Goal: Information Seeking & Learning: Learn about a topic

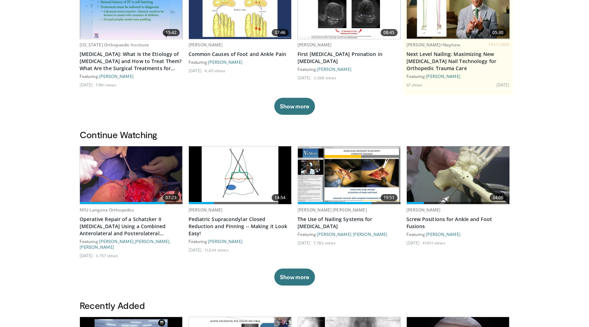
scroll to position [142, 0]
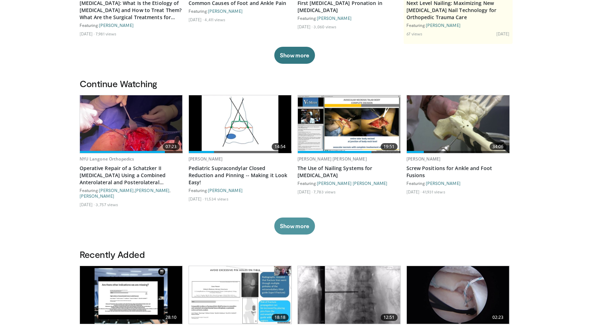
click at [298, 217] on button "Show more" at bounding box center [294, 225] width 41 height 17
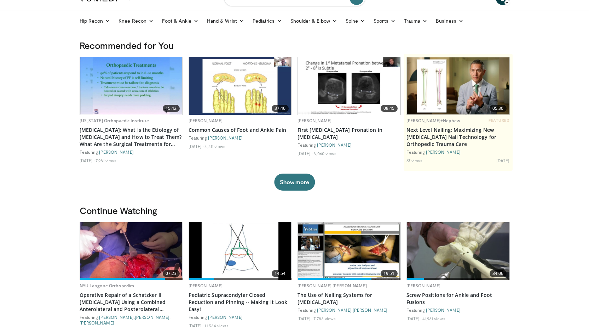
scroll to position [0, 0]
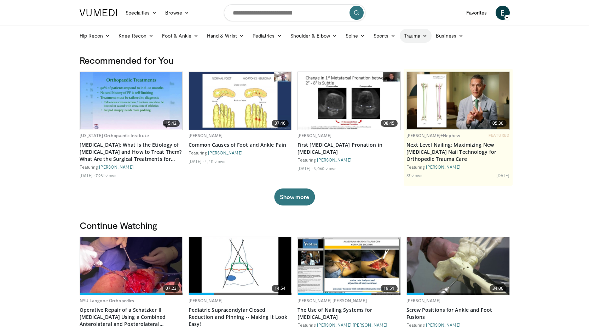
click at [405, 36] on link "Trauma" at bounding box center [416, 36] width 32 height 14
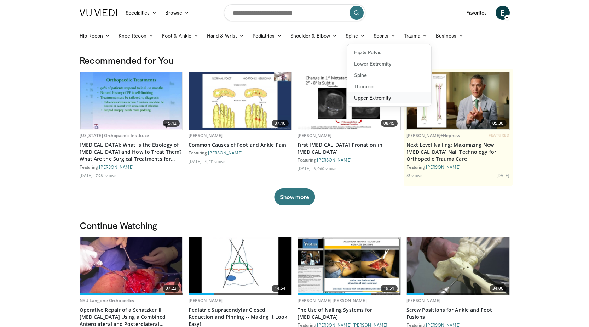
click at [370, 96] on link "Upper Extremity" at bounding box center [389, 97] width 84 height 11
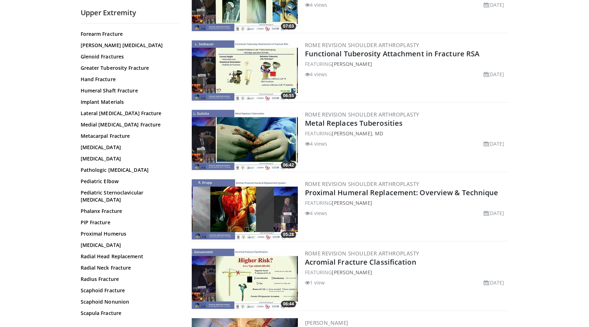
scroll to position [142, 0]
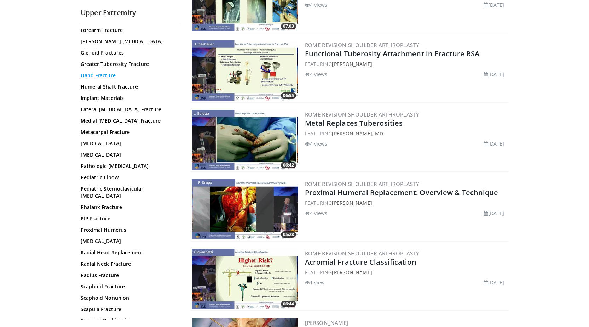
click at [99, 76] on link "Hand Fracture" at bounding box center [129, 75] width 96 height 7
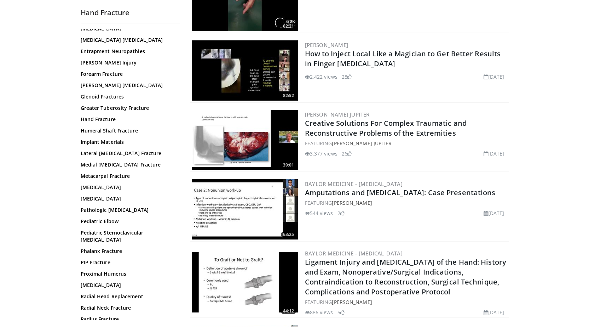
scroll to position [106, 0]
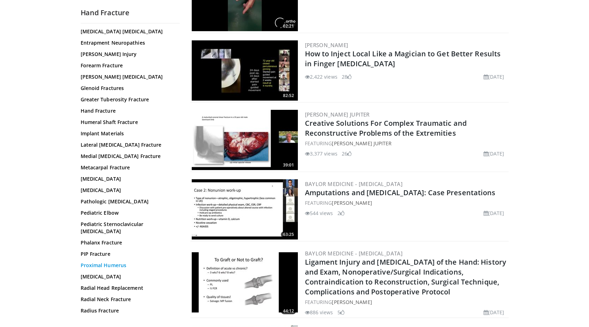
click at [126, 261] on link "Proximal Humerus" at bounding box center [129, 264] width 96 height 7
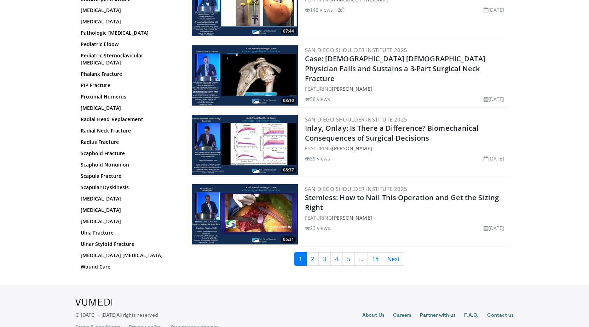
scroll to position [1575, 0]
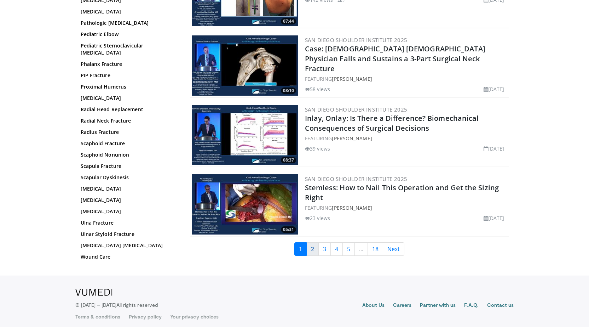
click at [310, 245] on link "2" at bounding box center [312, 248] width 12 height 13
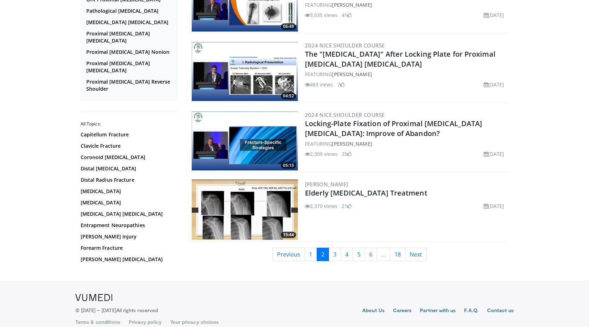
scroll to position [1575, 0]
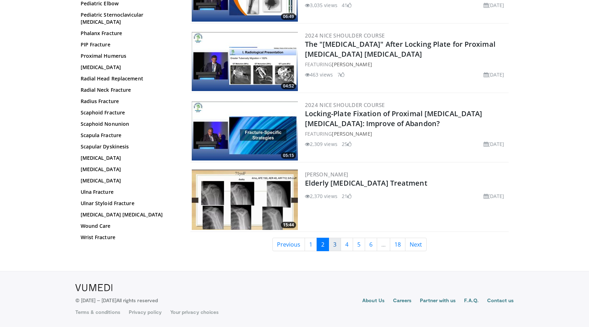
click at [337, 243] on link "3" at bounding box center [335, 243] width 12 height 13
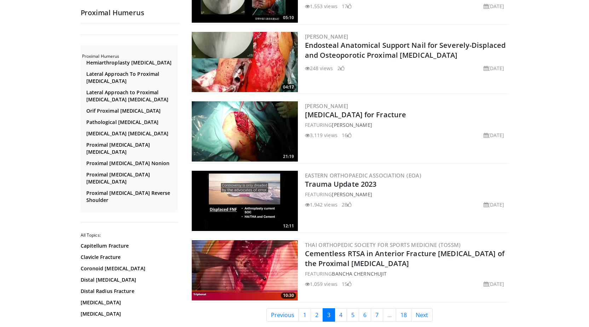
scroll to position [1557, 0]
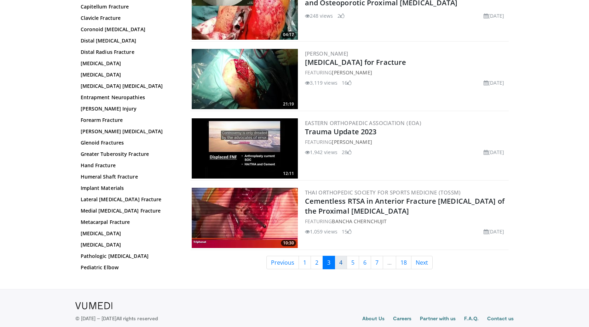
click at [341, 262] on link "4" at bounding box center [341, 261] width 12 height 13
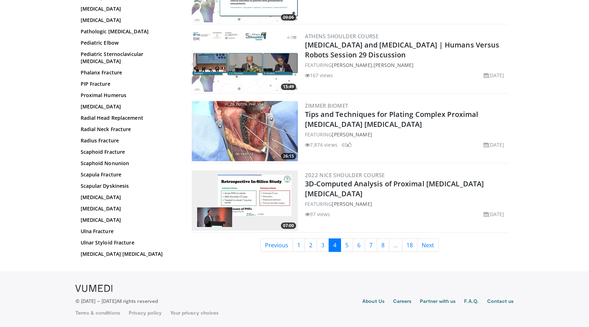
scroll to position [1575, 0]
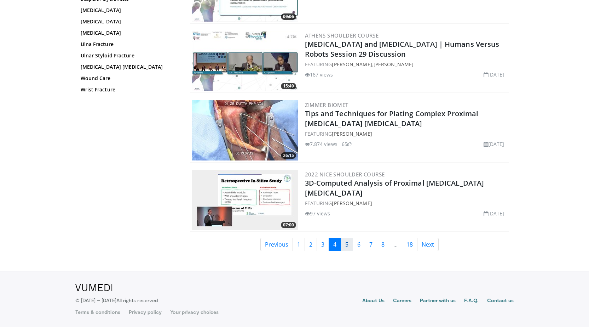
click at [345, 246] on link "5" at bounding box center [347, 243] width 12 height 13
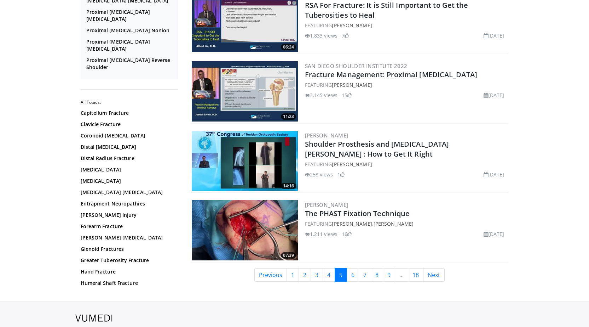
scroll to position [1557, 0]
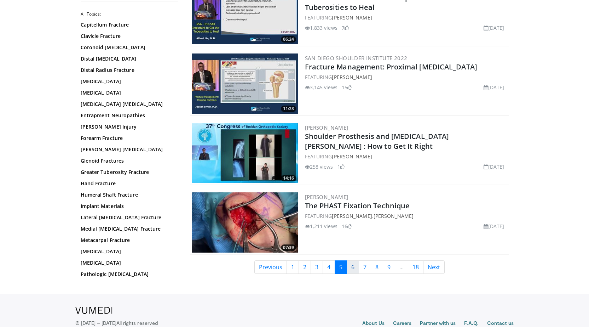
click at [350, 267] on link "6" at bounding box center [353, 266] width 12 height 13
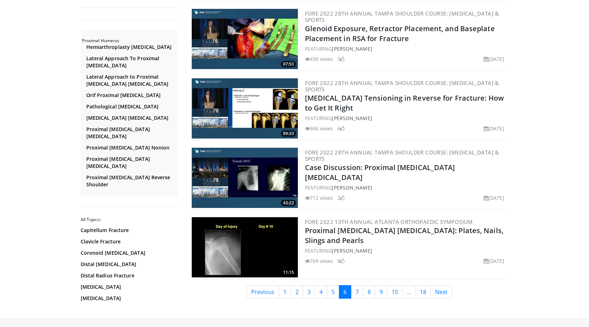
scroll to position [1578, 0]
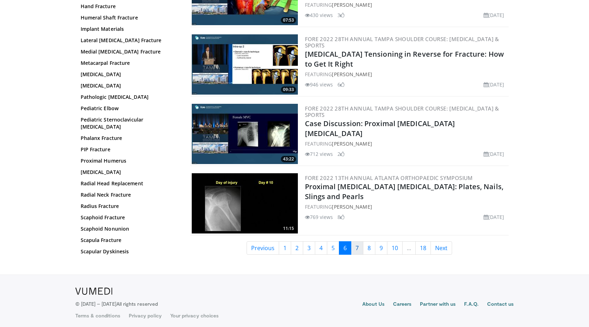
click at [356, 244] on link "7" at bounding box center [357, 247] width 12 height 13
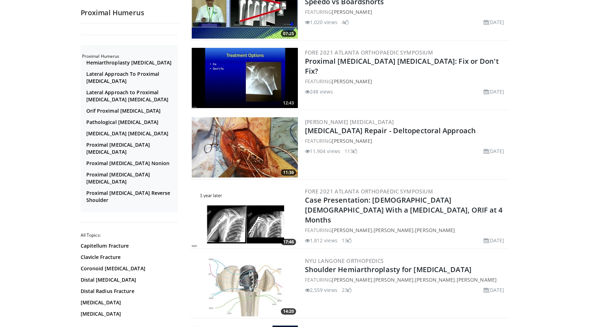
scroll to position [1274, 0]
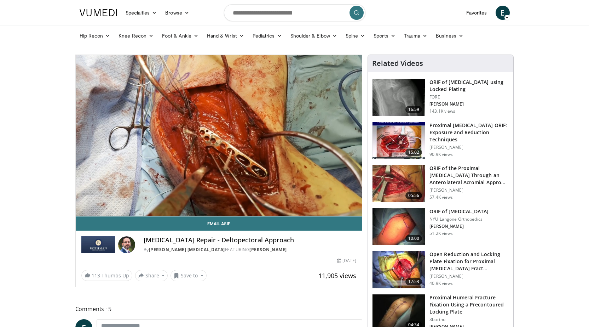
click at [400, 221] on img at bounding box center [399, 226] width 52 height 37
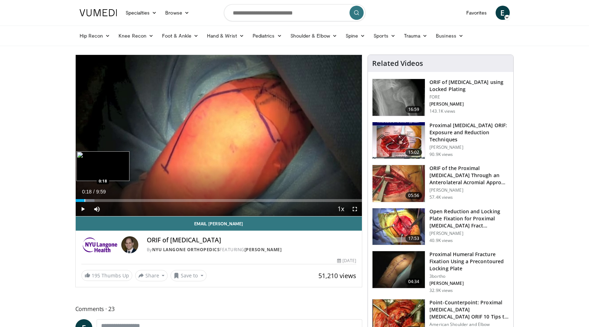
click at [84, 197] on div "Loaded : 6.65% 0:17 0:18" at bounding box center [219, 198] width 287 height 7
click at [94, 199] on div "Loaded : 11.68% 0:39 0:39" at bounding box center [219, 200] width 287 height 3
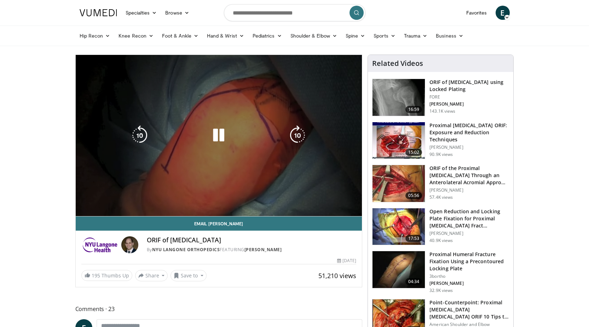
click at [102, 200] on div "10 seconds Tap to unmute" at bounding box center [219, 135] width 287 height 161
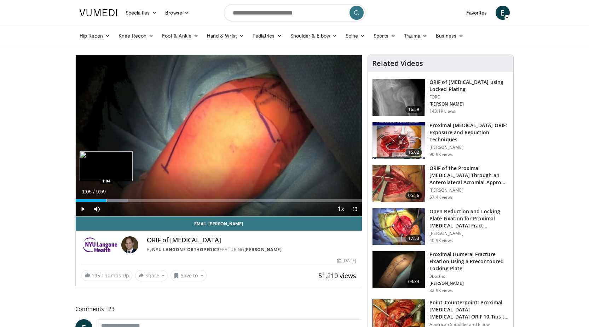
click at [106, 200] on div "Progress Bar" at bounding box center [106, 200] width 1 height 3
click at [114, 197] on div "Loaded : 20.02% 1:05 1:19" at bounding box center [219, 198] width 287 height 7
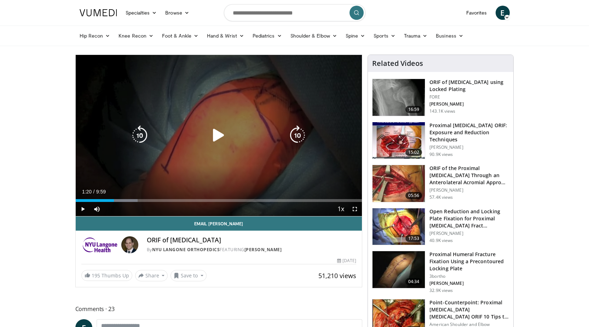
click at [209, 141] on icon "Video Player" at bounding box center [219, 135] width 20 height 20
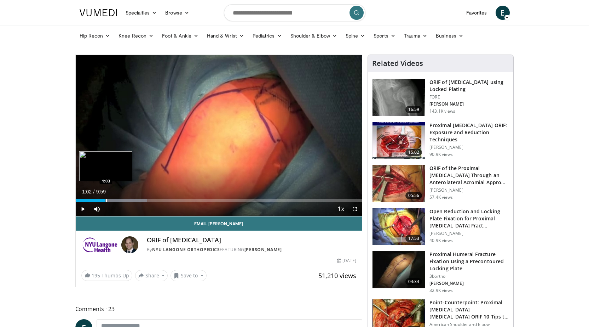
click at [106, 199] on div "Progress Bar" at bounding box center [106, 200] width 1 height 3
click at [122, 199] on div "Loaded : 24.95% 1:04 1:39" at bounding box center [219, 200] width 287 height 3
click at [136, 199] on div "Progress Bar" at bounding box center [136, 200] width 1 height 3
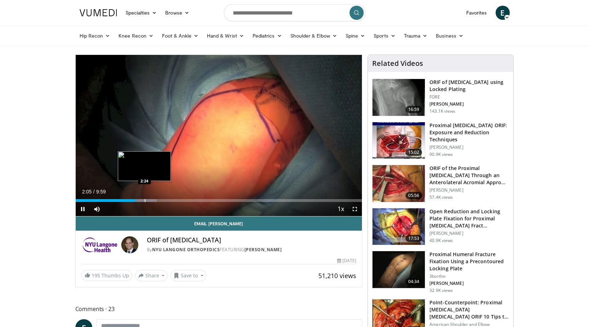
click at [145, 200] on div "Progress Bar" at bounding box center [145, 200] width 1 height 3
click at [152, 201] on div "Progress Bar" at bounding box center [152, 200] width 1 height 3
click at [159, 200] on div "Loaded : 35.04% 2:41 2:56" at bounding box center [219, 200] width 287 height 3
click at [168, 200] on div "Progress Bar" at bounding box center [168, 200] width 1 height 3
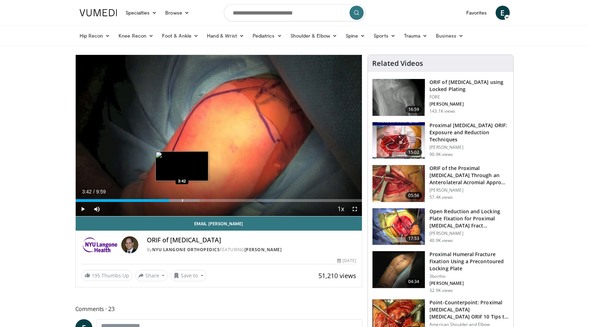
click at [182, 200] on div "Progress Bar" at bounding box center [182, 200] width 1 height 3
click at [199, 199] on div "Progress Bar" at bounding box center [199, 200] width 1 height 3
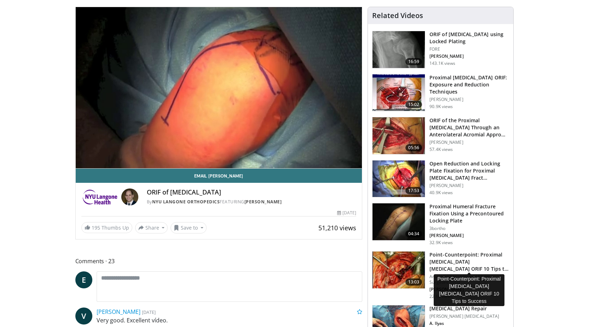
scroll to position [35, 0]
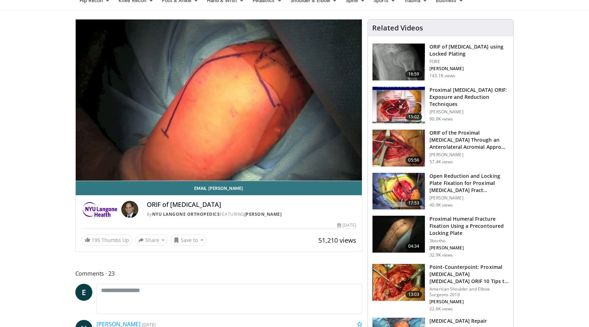
click at [445, 223] on h3 "Proximal Humeral Fracture Fixation Using a Precontoured Locking Plate" at bounding box center [469, 225] width 80 height 21
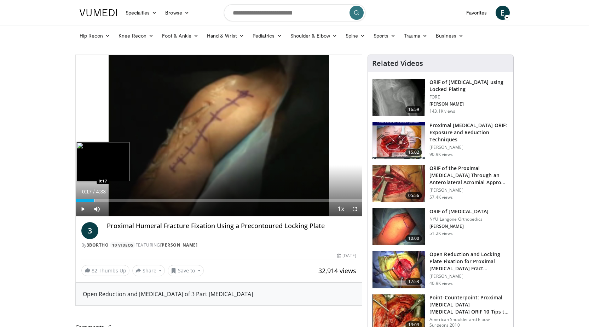
click at [94, 200] on div "Progress Bar" at bounding box center [94, 200] width 1 height 3
click at [355, 209] on span "Video Player" at bounding box center [355, 209] width 14 height 14
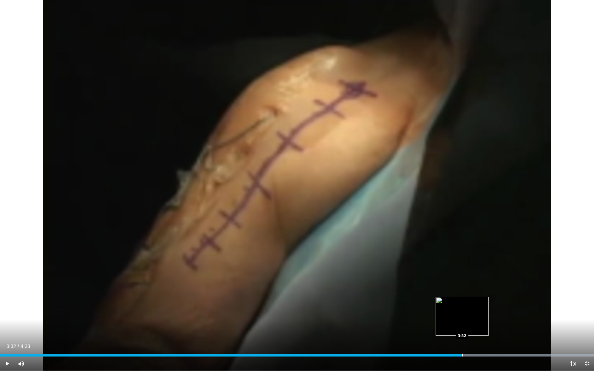
click at [462, 326] on div "Progress Bar" at bounding box center [462, 355] width 1 height 3
click at [472, 326] on div "Loaded : 100.00% 3:33 3:36" at bounding box center [297, 353] width 594 height 7
click at [482, 326] on div "Progress Bar" at bounding box center [481, 355] width 1 height 3
click at [498, 326] on div "Progress Bar" at bounding box center [498, 355] width 1 height 3
click at [509, 326] on div "Progress Bar" at bounding box center [508, 355] width 1 height 3
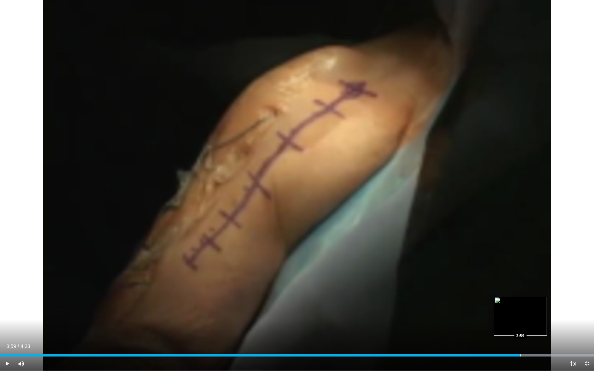
click at [521, 326] on div "Progress Bar" at bounding box center [521, 355] width 1 height 3
click at [534, 326] on div "Progress Bar" at bounding box center [534, 355] width 1 height 3
click at [544, 326] on div "10 seconds Tap to unmute" at bounding box center [297, 185] width 594 height 371
click at [544, 326] on div "Loaded : 100.00% 4:05 4:10" at bounding box center [297, 353] width 594 height 7
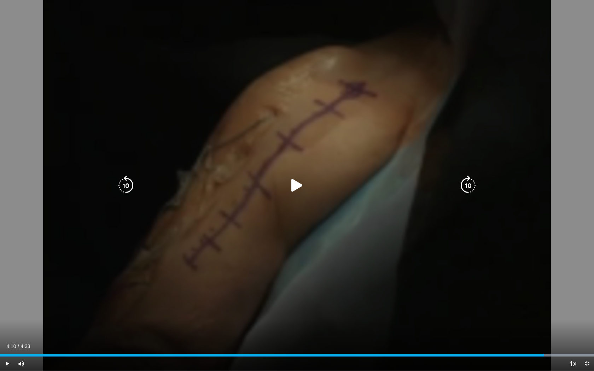
click at [431, 289] on div "10 seconds Tap to unmute" at bounding box center [297, 185] width 594 height 371
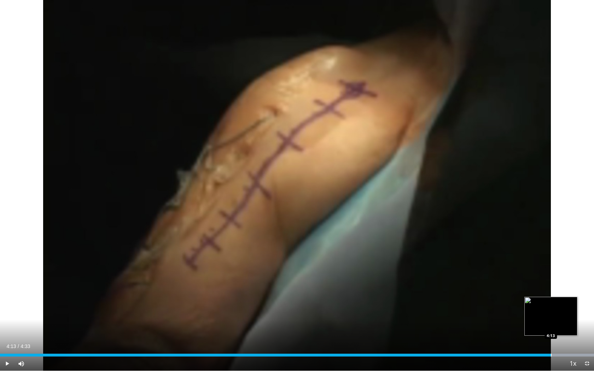
click at [551, 326] on div "Loaded : 100.00% 4:13 4:13" at bounding box center [297, 353] width 594 height 7
click at [559, 326] on div "Progress Bar" at bounding box center [558, 355] width 1 height 3
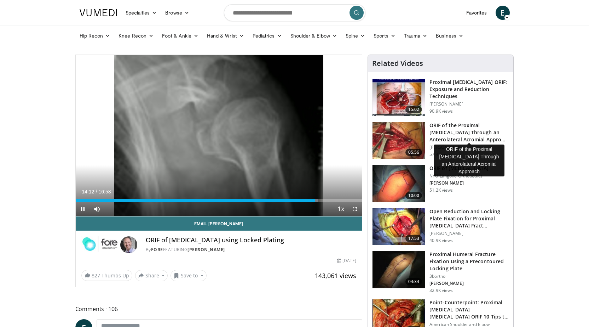
click at [459, 136] on h3 "ORIF of the Proximal [MEDICAL_DATA] Through an Anterolateral Acromial Appro…" at bounding box center [469, 132] width 80 height 21
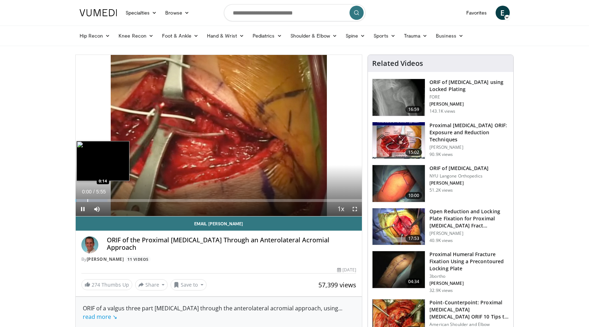
click at [87, 200] on div "Progress Bar" at bounding box center [87, 200] width 1 height 3
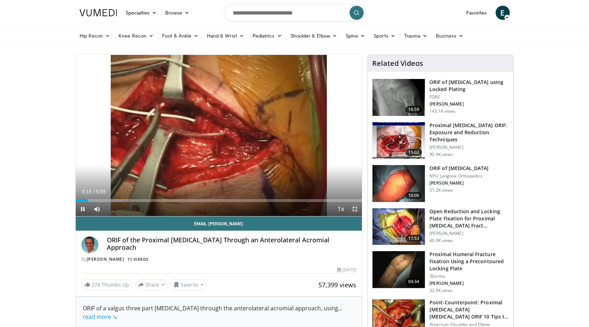
click at [358, 209] on span "Video Player" at bounding box center [355, 209] width 14 height 14
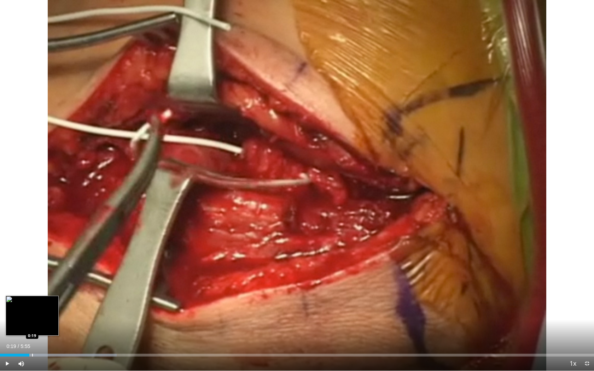
click at [32, 326] on div "Progress Bar" at bounding box center [32, 355] width 1 height 3
click at [50, 326] on div "Progress Bar" at bounding box center [50, 355] width 1 height 3
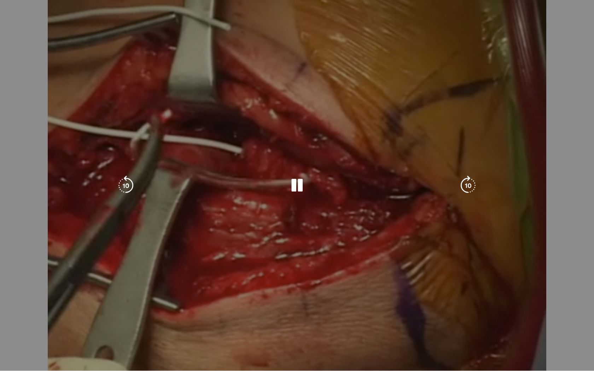
click at [63, 326] on div "10 seconds Tap to unmute" at bounding box center [297, 185] width 594 height 371
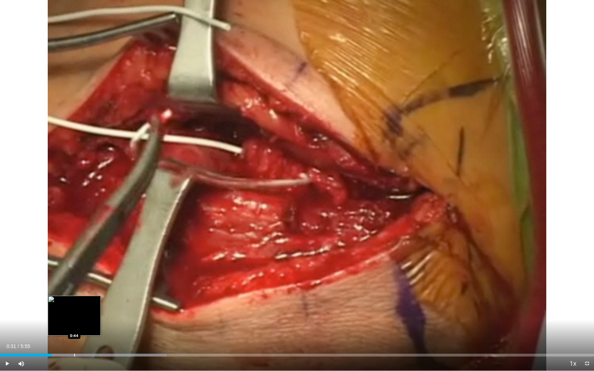
click at [74, 326] on div "Progress Bar" at bounding box center [74, 355] width 1 height 3
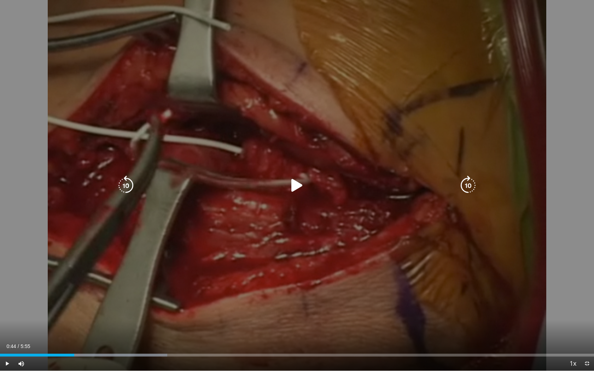
click at [230, 267] on div "10 seconds Tap to unmute" at bounding box center [297, 185] width 594 height 371
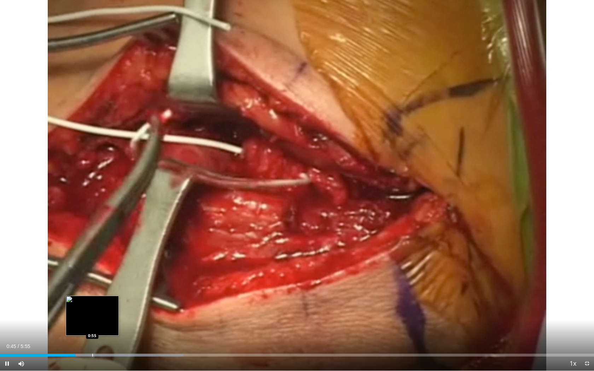
click at [92, 326] on div "Loaded : 30.87% 0:45 0:55" at bounding box center [297, 353] width 594 height 7
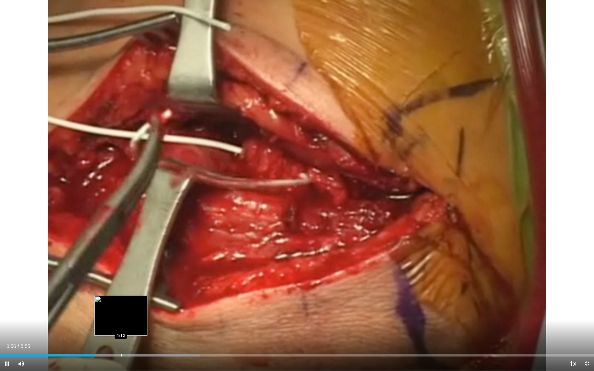
click at [122, 326] on div "Loaded : 33.68% 0:56 1:12" at bounding box center [297, 353] width 594 height 7
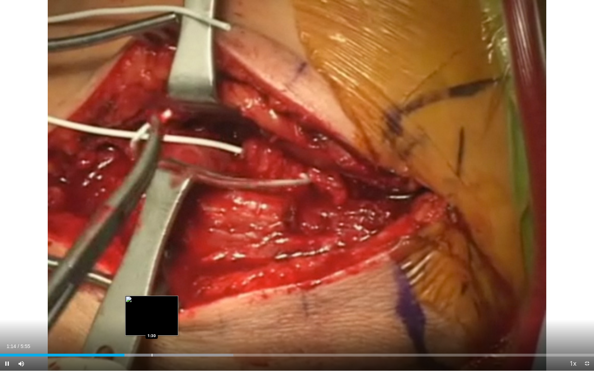
click at [152, 326] on div "Progress Bar" at bounding box center [152, 355] width 1 height 3
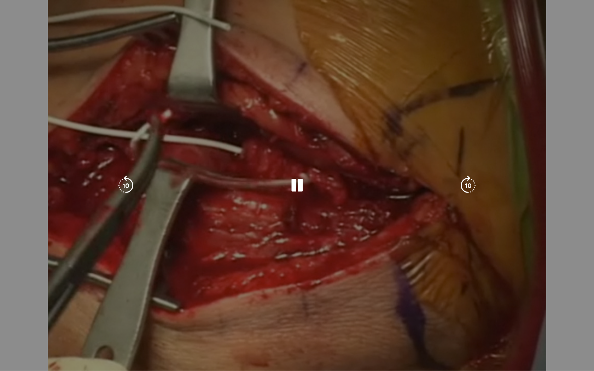
click at [186, 326] on div "10 seconds Tap to unmute" at bounding box center [297, 185] width 594 height 371
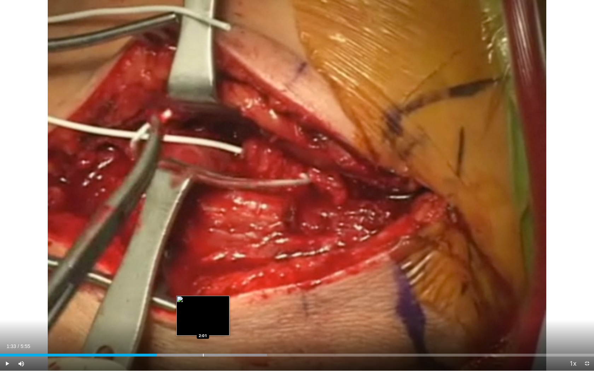
click at [203, 326] on div "Progress Bar" at bounding box center [203, 355] width 1 height 3
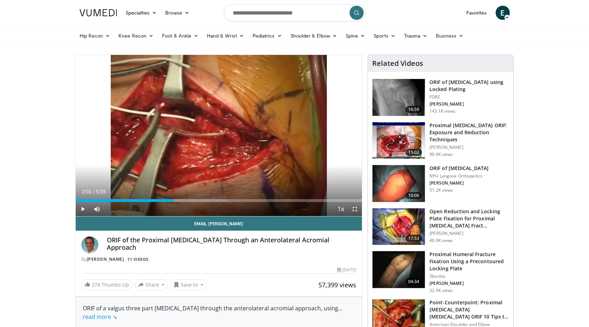
click at [415, 176] on img at bounding box center [399, 183] width 52 height 37
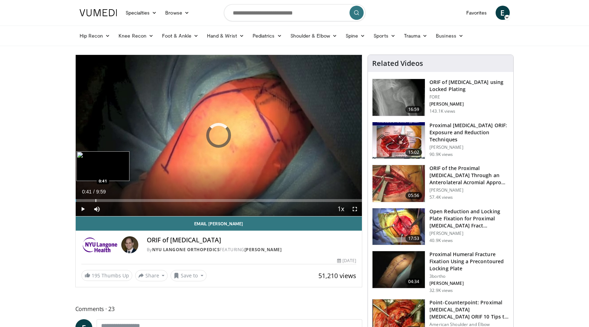
drag, startPoint x: 95, startPoint y: 198, endPoint x: 108, endPoint y: 198, distance: 12.7
click at [96, 198] on div "Loaded : 0.00% 0:41 0:41" at bounding box center [219, 198] width 287 height 7
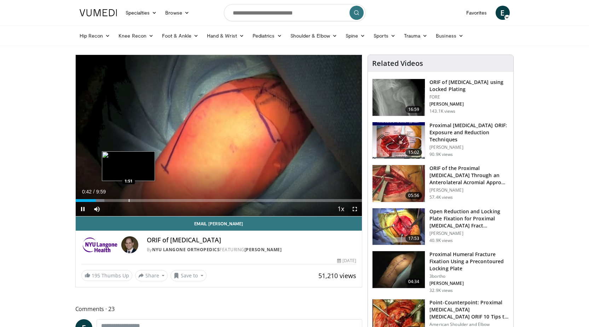
click at [129, 199] on div "Progress Bar" at bounding box center [129, 200] width 1 height 3
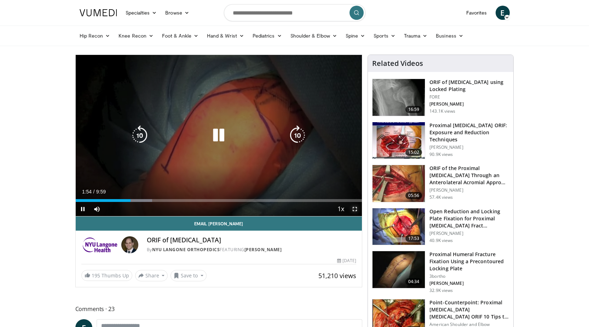
drag, startPoint x: 357, startPoint y: 211, endPoint x: 335, endPoint y: 241, distance: 37.2
click at [356, 211] on span "Video Player" at bounding box center [355, 209] width 14 height 14
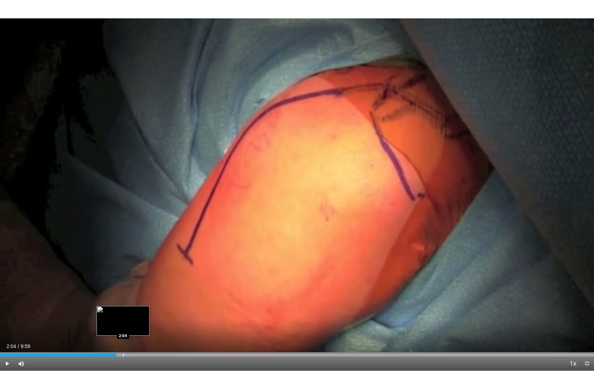
click at [123, 326] on div "Progress Bar" at bounding box center [123, 355] width 1 height 3
click at [137, 326] on div "Progress Bar" at bounding box center [137, 355] width 1 height 3
click at [151, 326] on div "Progress Bar" at bounding box center [151, 355] width 1 height 3
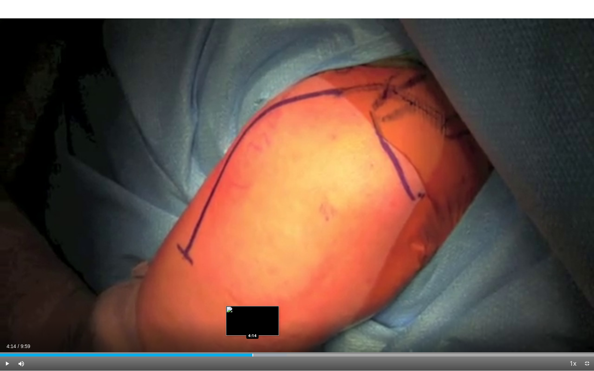
click at [253, 326] on div "Loaded : 48.25% 3:45 4:14" at bounding box center [297, 353] width 594 height 7
click at [281, 326] on div "Loaded : 48.25% 4:15 4:43" at bounding box center [297, 353] width 594 height 7
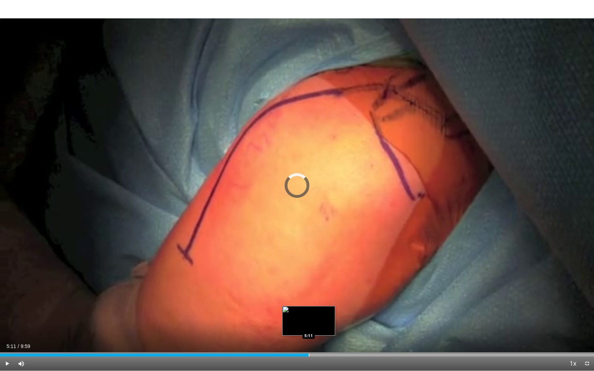
click at [309, 326] on div "Loaded : 49.91% 4:43 5:11" at bounding box center [297, 353] width 594 height 7
click at [335, 326] on div "Progress Bar" at bounding box center [334, 355] width 1 height 3
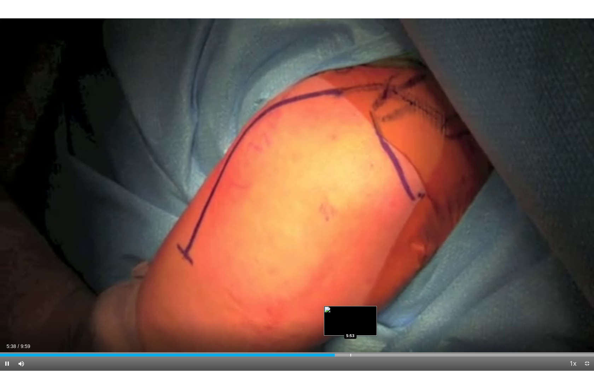
click at [354, 326] on div "Loaded : 56.73% 5:38 5:53" at bounding box center [297, 353] width 594 height 7
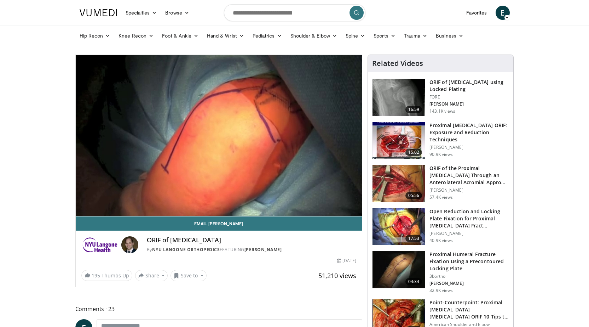
click at [405, 226] on img at bounding box center [399, 226] width 52 height 37
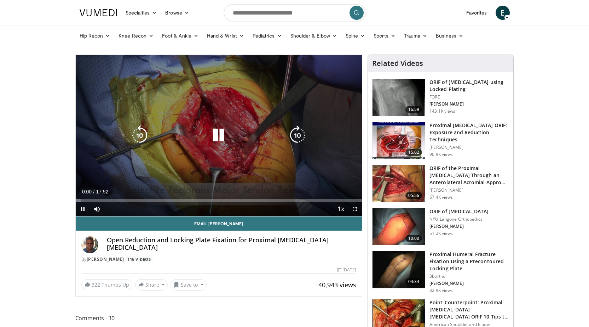
click at [85, 198] on div "Loaded : 1.84% 00:00 00:34" at bounding box center [219, 198] width 287 height 7
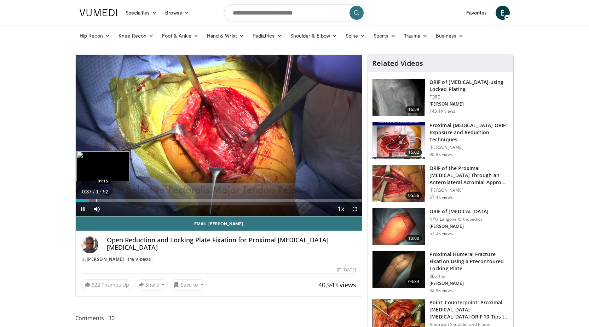
click at [96, 199] on div "Progress Bar" at bounding box center [96, 200] width 1 height 3
click at [108, 200] on div "Progress Bar" at bounding box center [108, 200] width 1 height 3
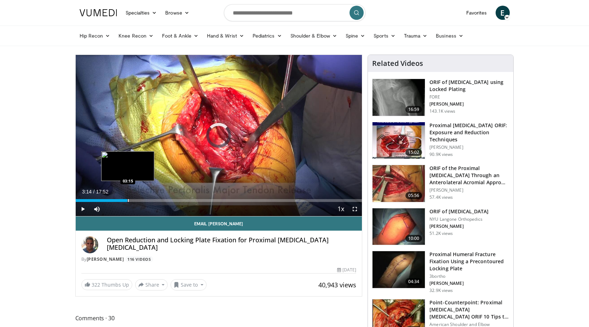
click at [128, 200] on div "Progress Bar" at bounding box center [128, 200] width 1 height 3
click at [140, 201] on div "Progress Bar" at bounding box center [140, 200] width 1 height 3
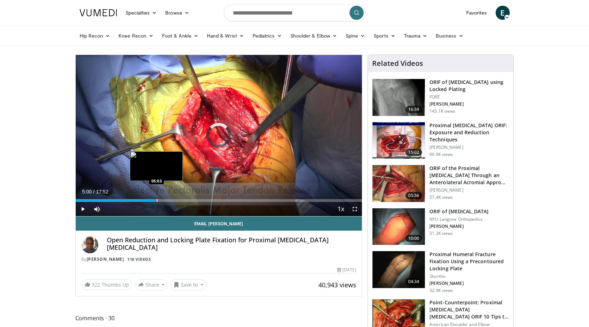
click at [157, 201] on div "Progress Bar" at bounding box center [157, 200] width 1 height 3
click at [162, 200] on div "Progress Bar" at bounding box center [162, 200] width 1 height 3
click at [172, 200] on div "Progress Bar" at bounding box center [172, 200] width 1 height 3
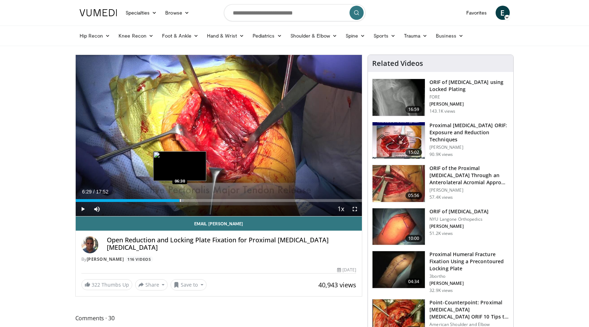
click at [180, 200] on div "Progress Bar" at bounding box center [180, 200] width 1 height 3
click at [193, 200] on div "Progress Bar" at bounding box center [193, 200] width 1 height 3
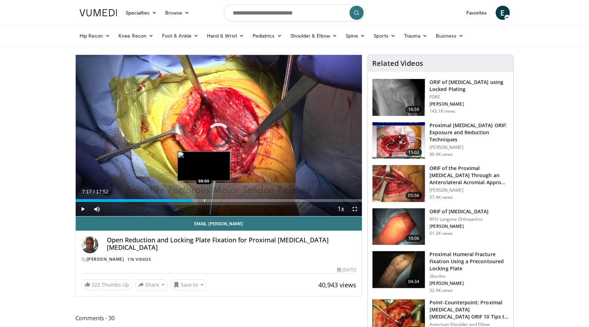
click at [204, 197] on div "Loaded : 42.54% 07:17 08:00" at bounding box center [219, 198] width 287 height 7
click at [213, 197] on div "Loaded : 47.60% 08:01 08:33" at bounding box center [219, 198] width 287 height 7
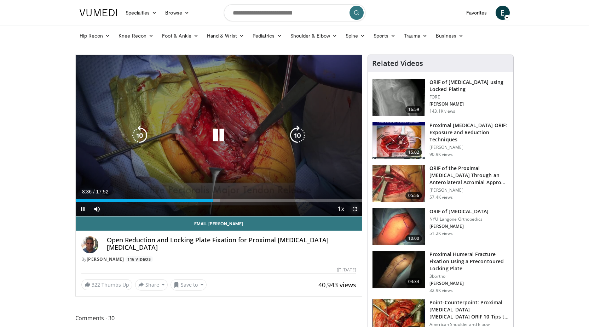
drag, startPoint x: 356, startPoint y: 209, endPoint x: 356, endPoint y: 240, distance: 30.4
click at [356, 209] on span "Video Player" at bounding box center [355, 209] width 14 height 14
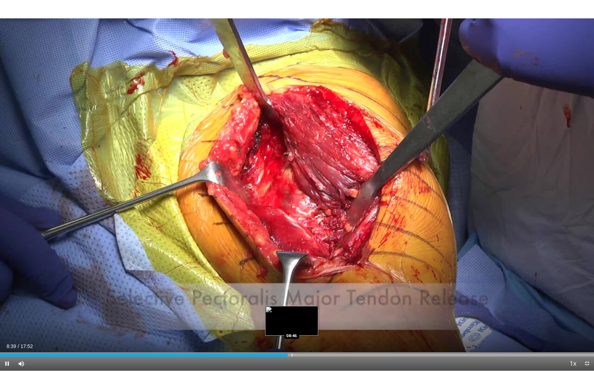
click at [292, 326] on div "Loaded : 49.46% 08:39 08:46" at bounding box center [297, 353] width 594 height 7
click at [298, 326] on div "Loaded : 55.06% 08:51 08:58" at bounding box center [297, 353] width 594 height 7
click at [309, 326] on div "Loaded : 57.33% 09:11 09:18" at bounding box center [297, 353] width 594 height 7
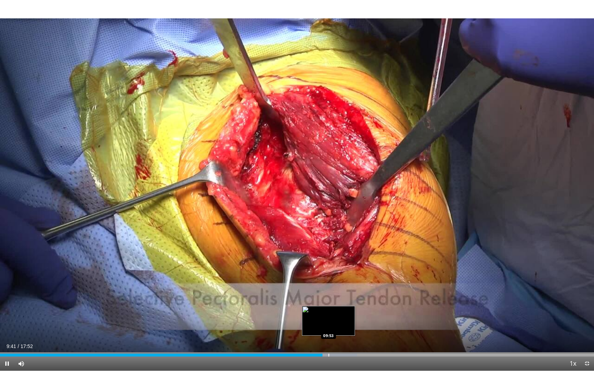
click at [329, 326] on div "Loaded : 60.11% 09:42 09:53" at bounding box center [297, 353] width 594 height 7
click at [344, 326] on div "Progress Bar" at bounding box center [344, 355] width 1 height 3
click at [348, 326] on div "Loaded : 63.81% 10:23 10:27" at bounding box center [297, 353] width 594 height 7
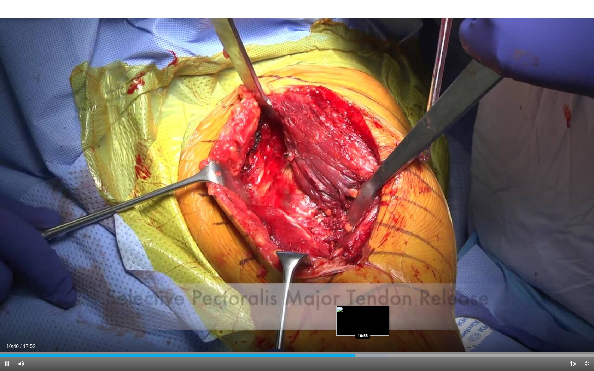
click at [363, 326] on div "Loaded : 65.33% 10:40 10:55" at bounding box center [297, 353] width 594 height 7
click at [369, 326] on div "Loaded : 67.19% 11:05 11:05" at bounding box center [297, 353] width 594 height 7
click at [389, 326] on div "Loaded : 68.13% 11:09 11:44" at bounding box center [297, 355] width 594 height 3
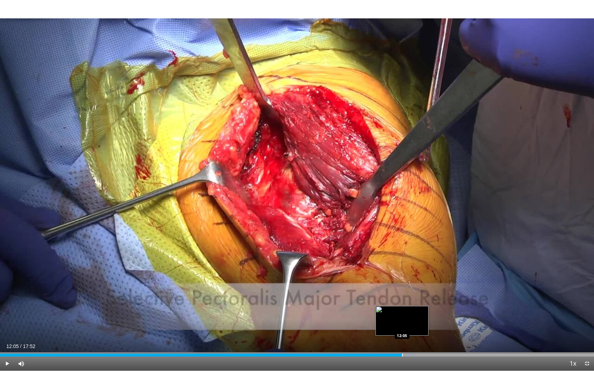
click at [402, 326] on div "Loaded : 69.99% 12:05 12:05" at bounding box center [297, 353] width 594 height 7
click at [365, 326] on div "Loaded : 73.73% 12:11 11:00" at bounding box center [297, 353] width 594 height 7
click at [379, 326] on div "Loaded : 64.73% 11:23 11:23" at bounding box center [297, 353] width 594 height 7
click at [398, 326] on div "Progress Bar" at bounding box center [398, 355] width 1 height 3
click at [422, 326] on div "Loaded : 70.28% 11:59 12:30" at bounding box center [297, 353] width 594 height 7
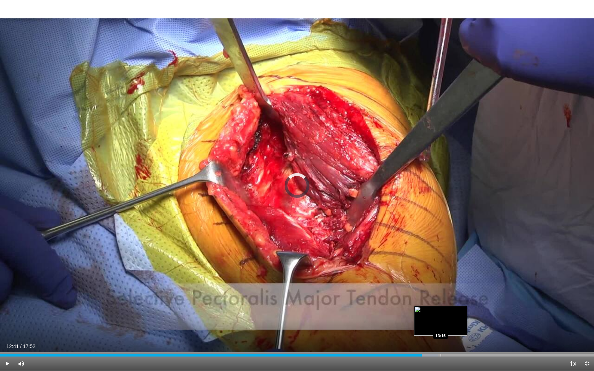
click at [442, 326] on div "Loaded : 73.73% 12:41 13:15" at bounding box center [297, 353] width 594 height 7
click at [461, 326] on div "Progress Bar" at bounding box center [461, 355] width 1 height 3
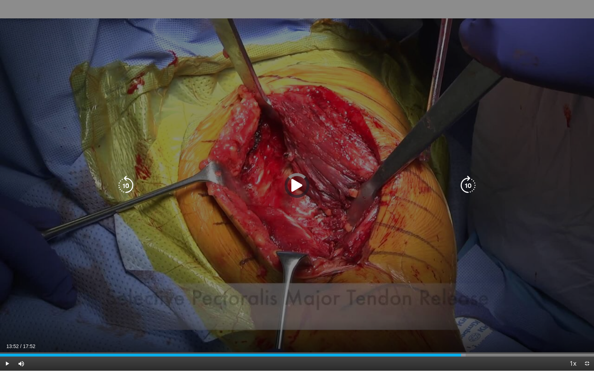
click at [482, 326] on div "Loaded : 78.39% 13:52 14:28" at bounding box center [297, 353] width 594 height 7
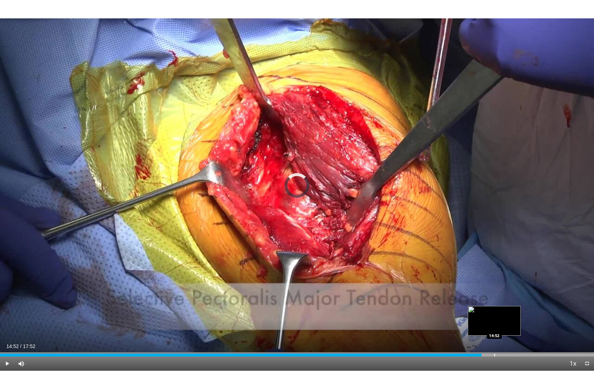
click at [495, 326] on div "Loaded : 0.00% 14:29 14:52" at bounding box center [297, 353] width 594 height 7
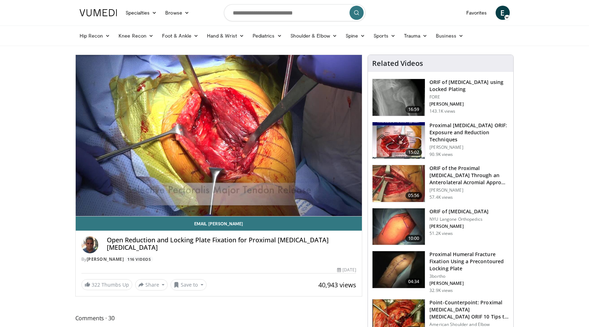
click at [401, 187] on img at bounding box center [399, 183] width 52 height 37
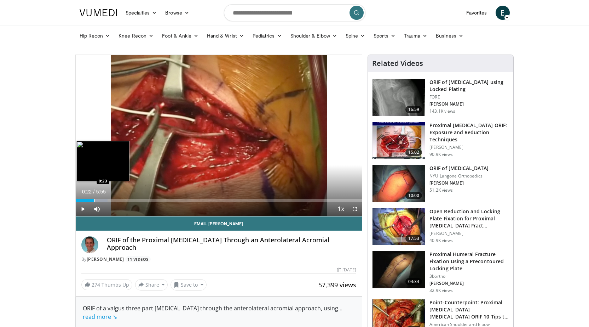
click at [95, 200] on div "Progress Bar" at bounding box center [94, 200] width 1 height 3
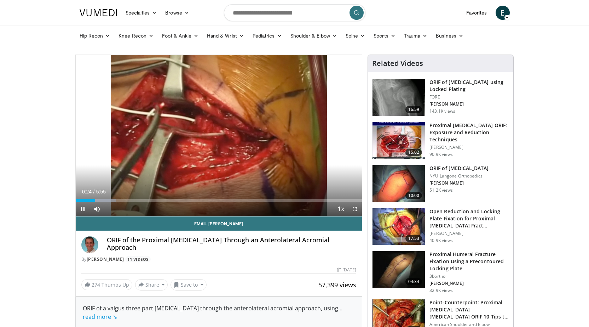
click at [163, 211] on div "Current Time 0:24 / Duration 5:55 Pause Skip Backward Skip Forward Mute Loaded …" at bounding box center [219, 209] width 287 height 14
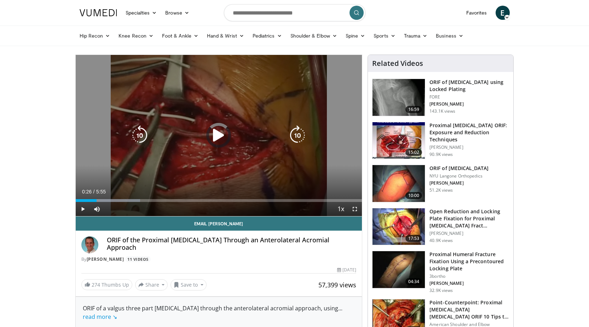
drag, startPoint x: 101, startPoint y: 198, endPoint x: 105, endPoint y: 198, distance: 4.2
click at [101, 198] on div "Loaded : 22.52% 0:26 0:31" at bounding box center [219, 198] width 287 height 7
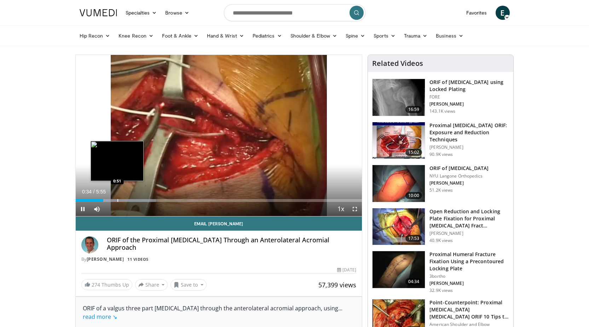
click at [118, 201] on div "Progress Bar" at bounding box center [117, 200] width 1 height 3
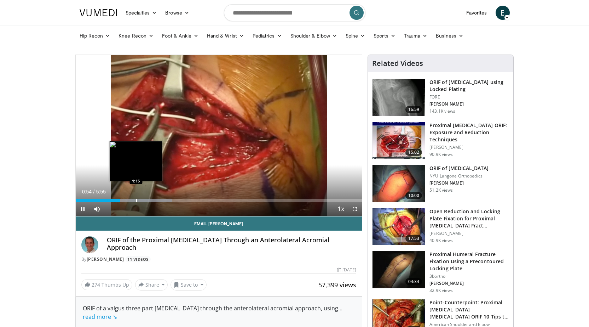
click at [137, 198] on div "Loaded : 33.68% 0:54 1:15" at bounding box center [219, 198] width 287 height 7
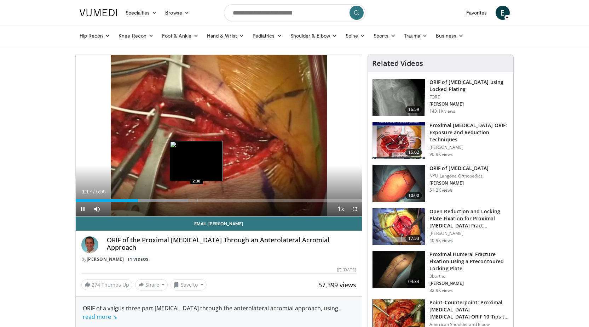
click at [197, 199] on div "Progress Bar" at bounding box center [197, 200] width 1 height 3
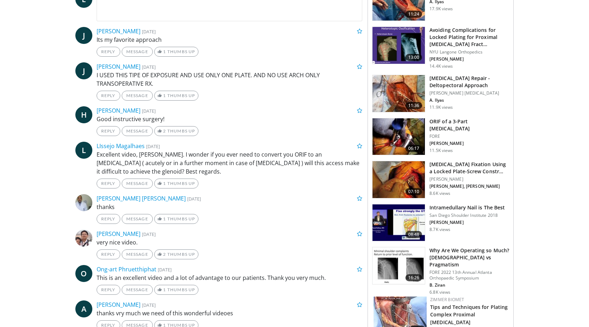
scroll to position [318, 0]
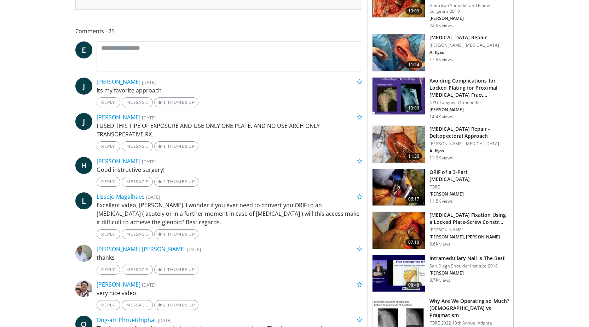
click at [397, 232] on img at bounding box center [399, 230] width 52 height 37
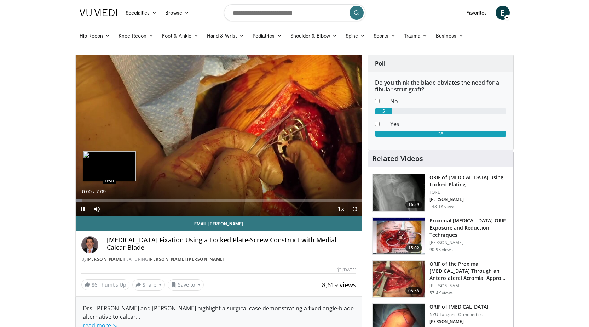
click at [109, 197] on div "Loaded : 2.29% 0:00 0:50" at bounding box center [219, 198] width 287 height 7
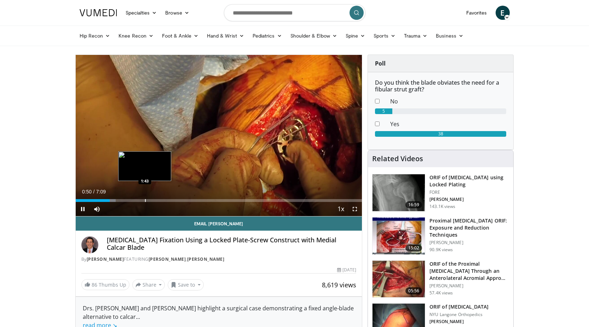
click at [145, 200] on div "Progress Bar" at bounding box center [145, 200] width 1 height 3
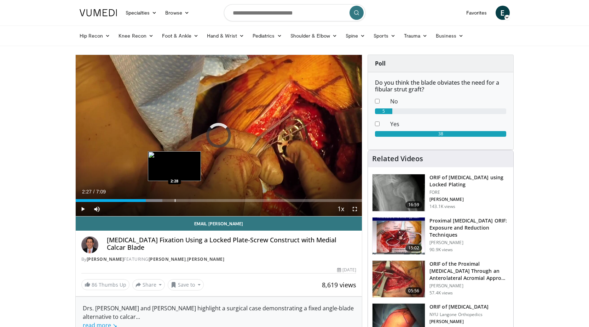
click at [175, 199] on div "Progress Bar" at bounding box center [175, 200] width 1 height 3
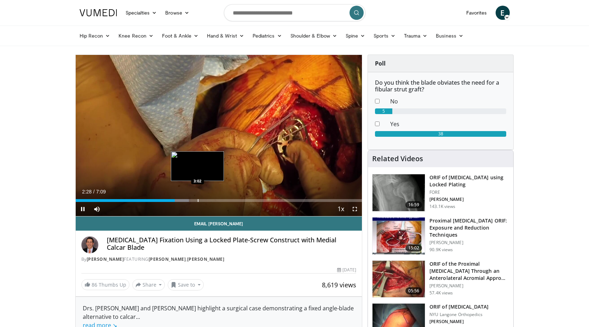
click at [198, 199] on div "Progress Bar" at bounding box center [198, 200] width 1 height 3
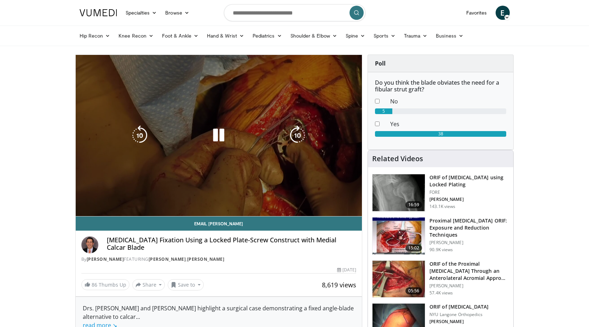
click at [218, 198] on video-js "**********" at bounding box center [219, 135] width 287 height 161
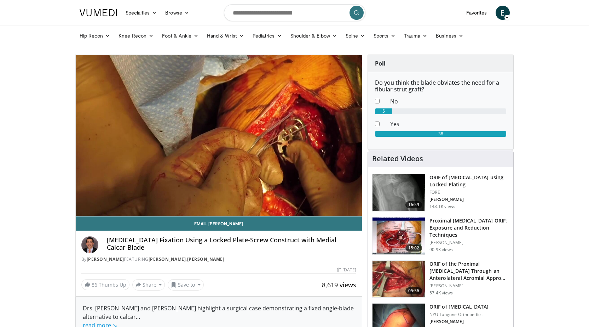
click at [399, 186] on img at bounding box center [399, 192] width 52 height 37
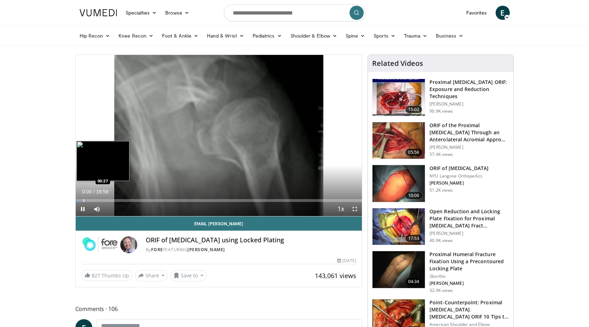
click at [83, 199] on div "Progress Bar" at bounding box center [83, 200] width 1 height 3
click at [97, 199] on div "Progress Bar" at bounding box center [97, 200] width 1 height 3
click at [121, 199] on div "Progress Bar" at bounding box center [121, 200] width 1 height 3
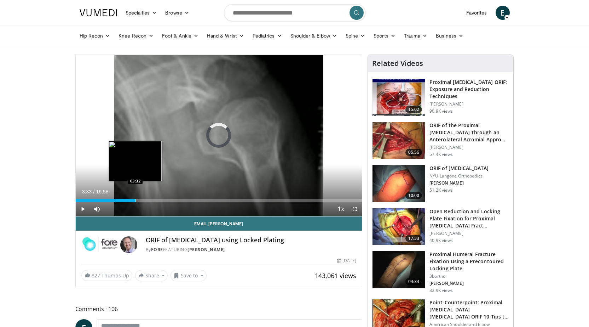
click at [136, 198] on div "Loaded : 20.63% 03:33 03:32" at bounding box center [219, 198] width 287 height 7
click at [150, 200] on div "Progress Bar" at bounding box center [150, 200] width 1 height 3
click at [144, 200] on div "Progress Bar" at bounding box center [144, 200] width 1 height 3
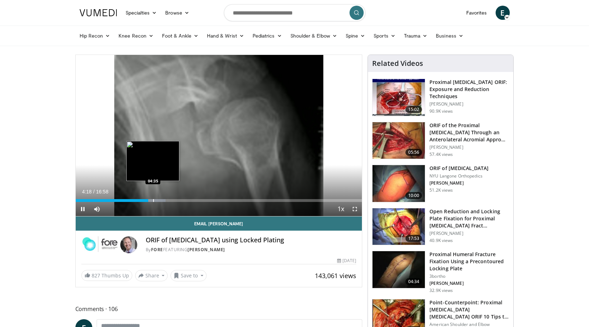
click at [153, 200] on div "Progress Bar" at bounding box center [153, 200] width 1 height 3
click at [161, 199] on div "Progress Bar" at bounding box center [161, 200] width 1 height 3
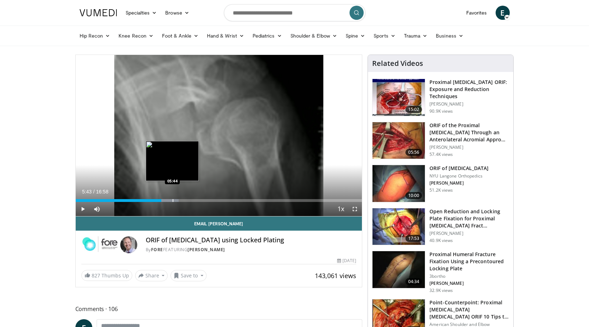
click at [173, 200] on div "Progress Bar" at bounding box center [173, 200] width 1 height 3
click at [181, 199] on div "Progress Bar" at bounding box center [181, 200] width 1 height 3
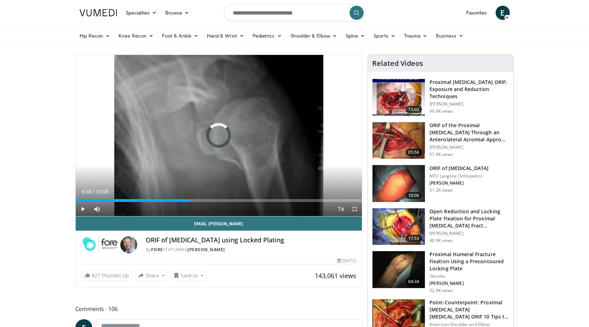
click at [189, 203] on div "Current Time 6:46 / Duration 16:58 Play Skip Backward Skip Forward Mute Loaded …" at bounding box center [219, 209] width 287 height 14
click at [354, 211] on span "Video Player" at bounding box center [355, 209] width 14 height 14
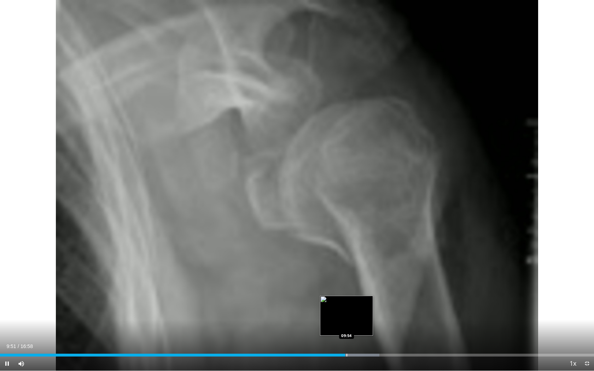
click at [347, 326] on div "Progress Bar" at bounding box center [347, 355] width 1 height 3
